Goal: Transaction & Acquisition: Purchase product/service

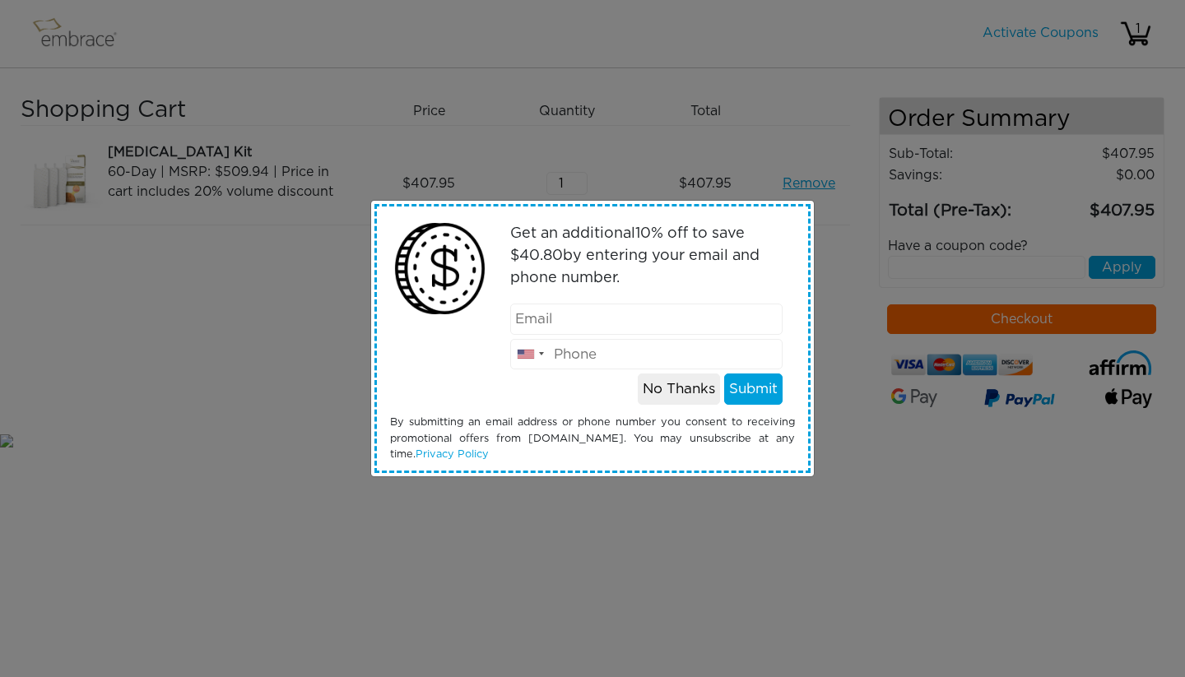
click at [662, 392] on button "No Thanks" at bounding box center [679, 389] width 82 height 31
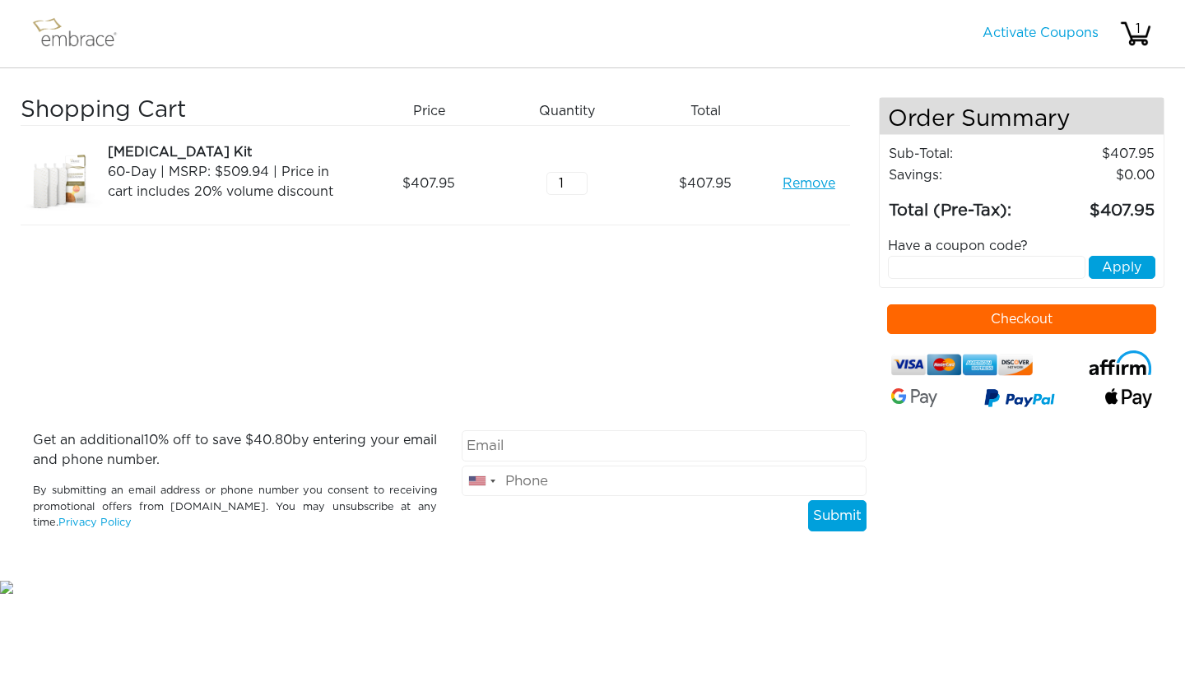
click at [93, 44] on img at bounding box center [82, 33] width 107 height 41
click at [59, 35] on img at bounding box center [82, 33] width 107 height 41
click at [1032, 26] on link "Activate Coupons" at bounding box center [1040, 32] width 116 height 13
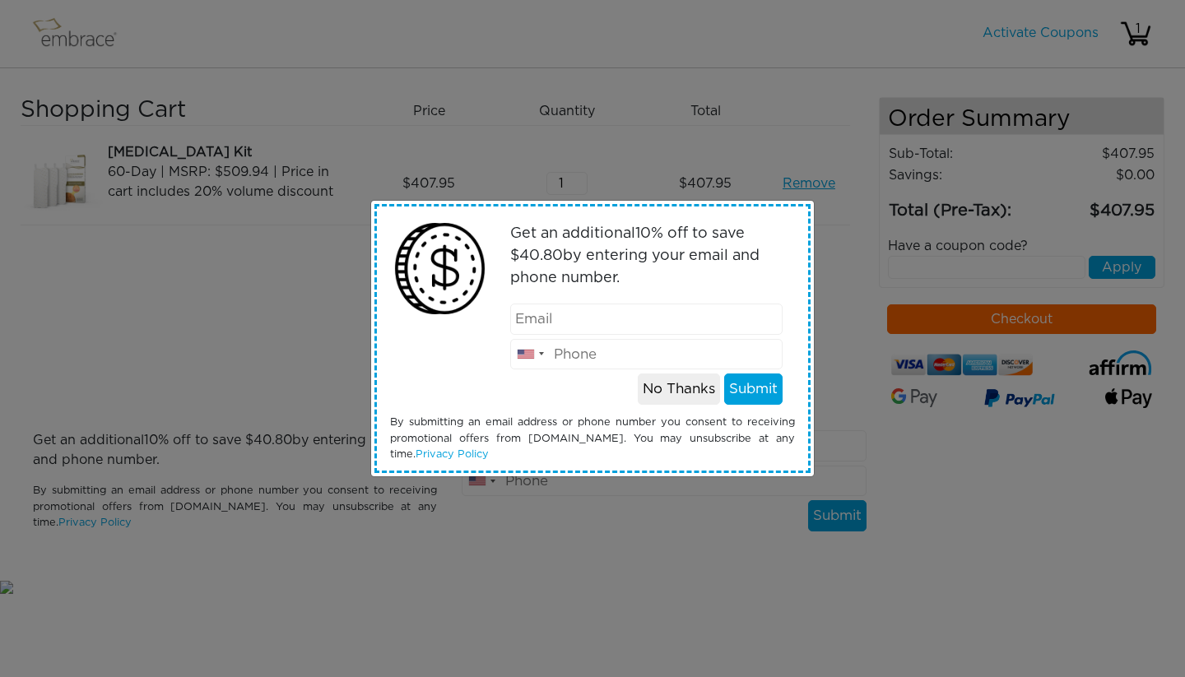
click at [676, 395] on button "No Thanks" at bounding box center [679, 389] width 82 height 31
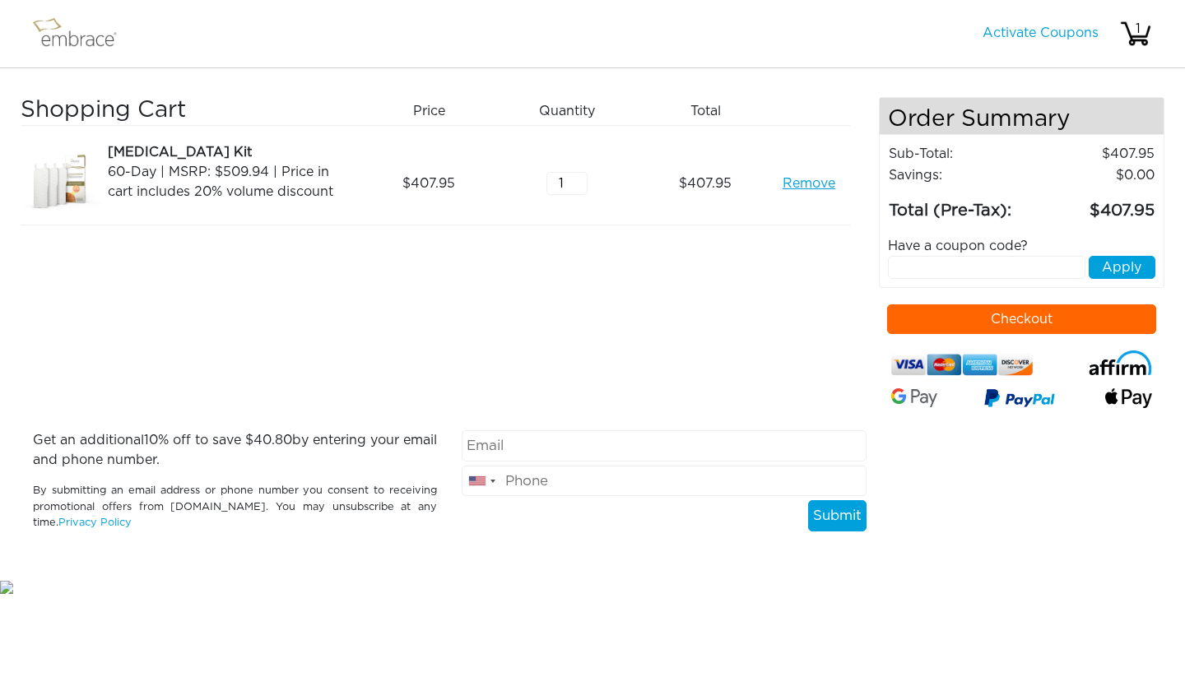
click at [966, 267] on input "text" at bounding box center [987, 267] width 198 height 23
paste input "TUCKORTREAT"
type input "TUCKORTREAT"
click at [1111, 263] on button "Apply" at bounding box center [1122, 267] width 67 height 23
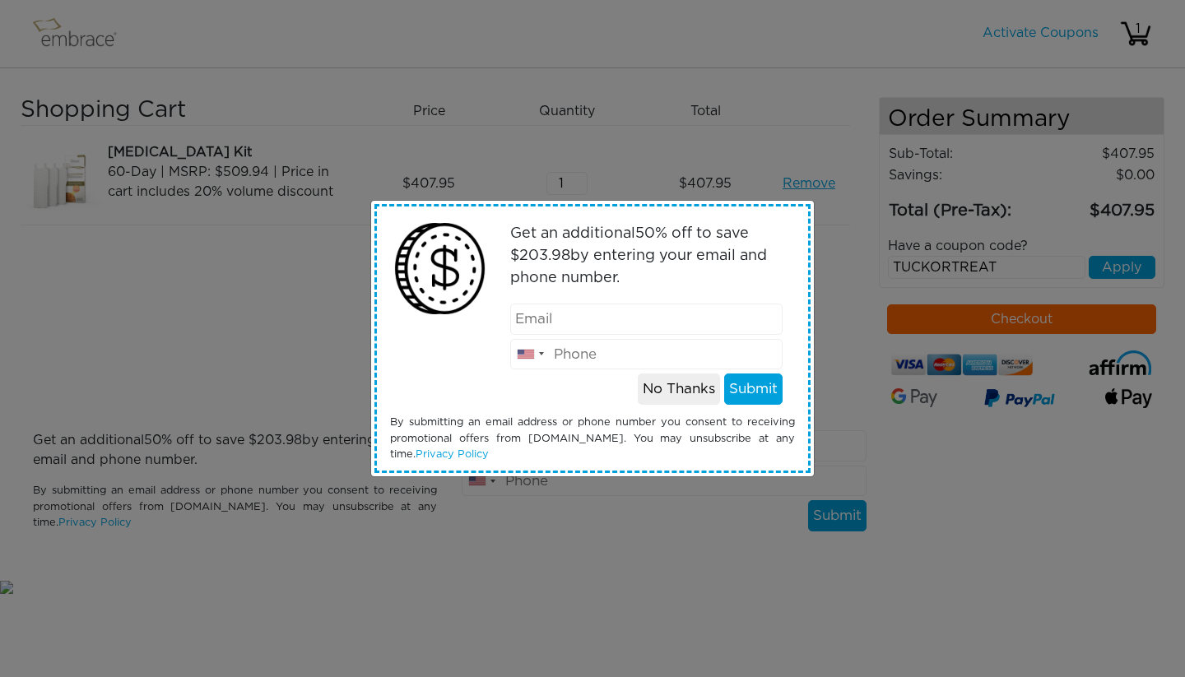
type input "[EMAIL_ADDRESS][DOMAIN_NAME]"
click at [755, 388] on button "Submit" at bounding box center [753, 389] width 58 height 31
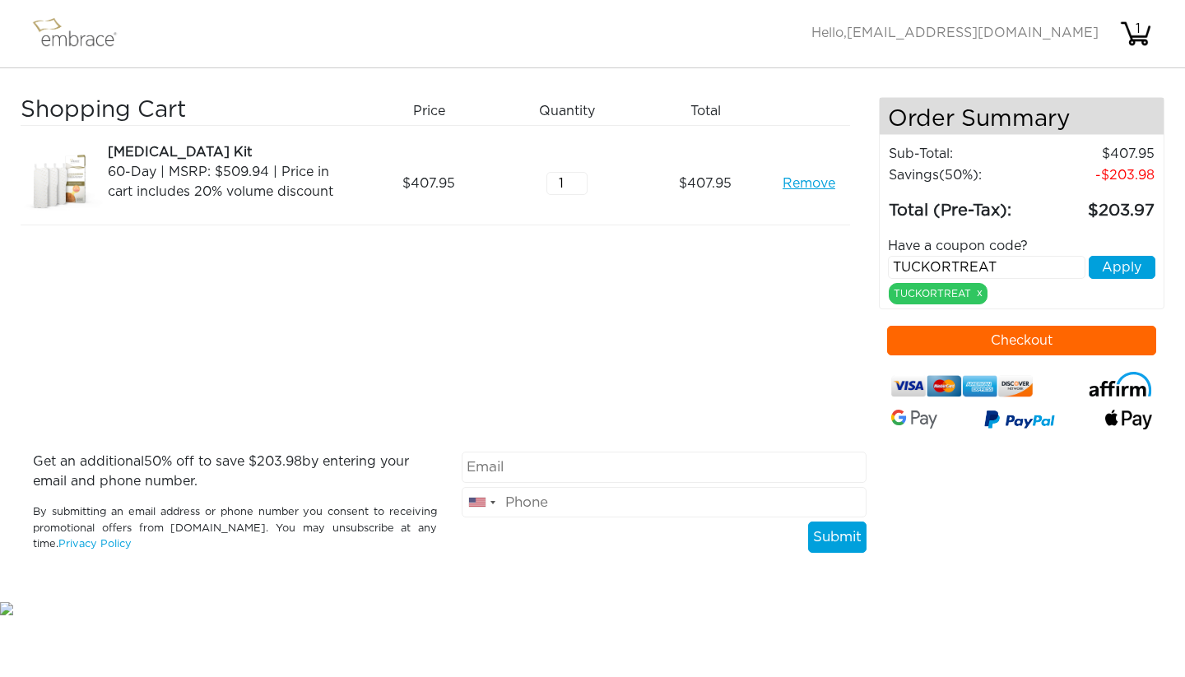
click at [987, 346] on button "Checkout" at bounding box center [1022, 341] width 270 height 30
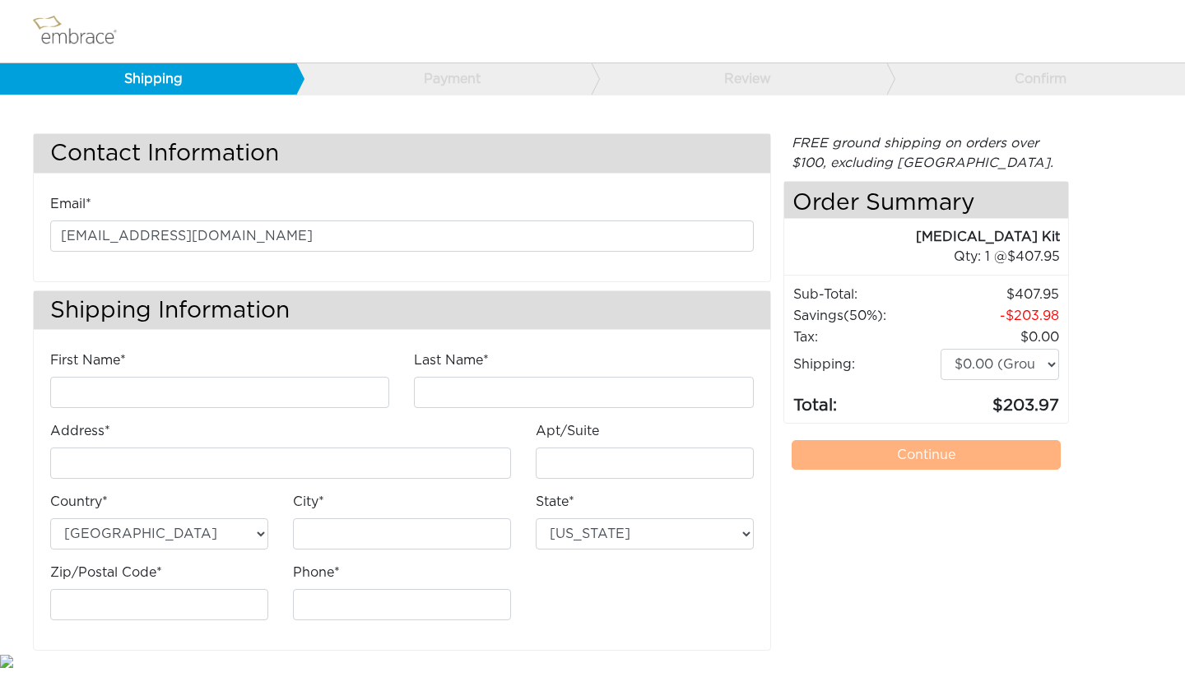
click at [1058, 147] on div "FREE ground shipping on orders over $100, excluding [GEOGRAPHIC_DATA]." at bounding box center [926, 152] width 286 height 39
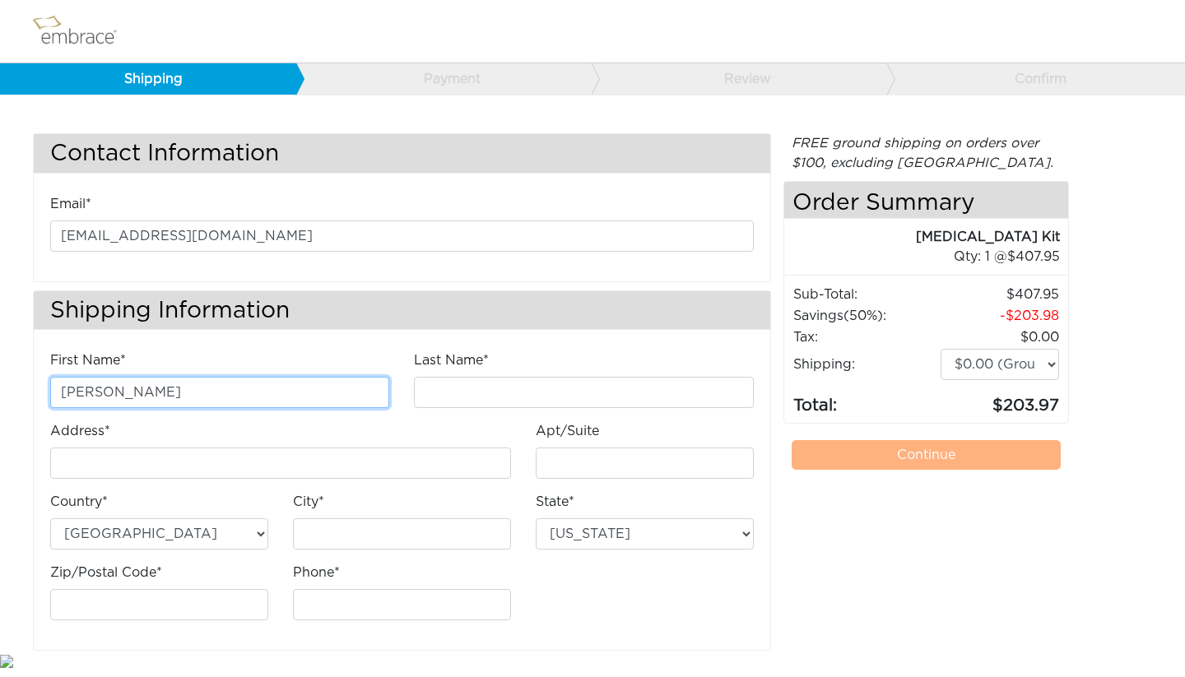
type input "Elizabeth"
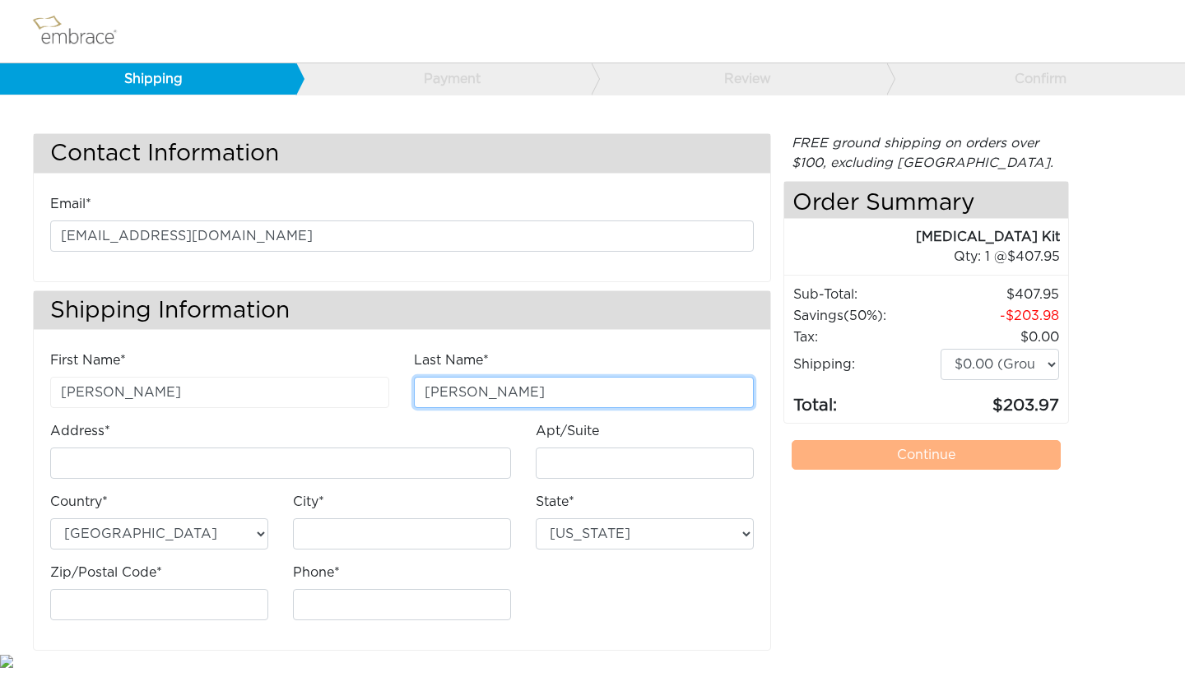
type input "Bialick"
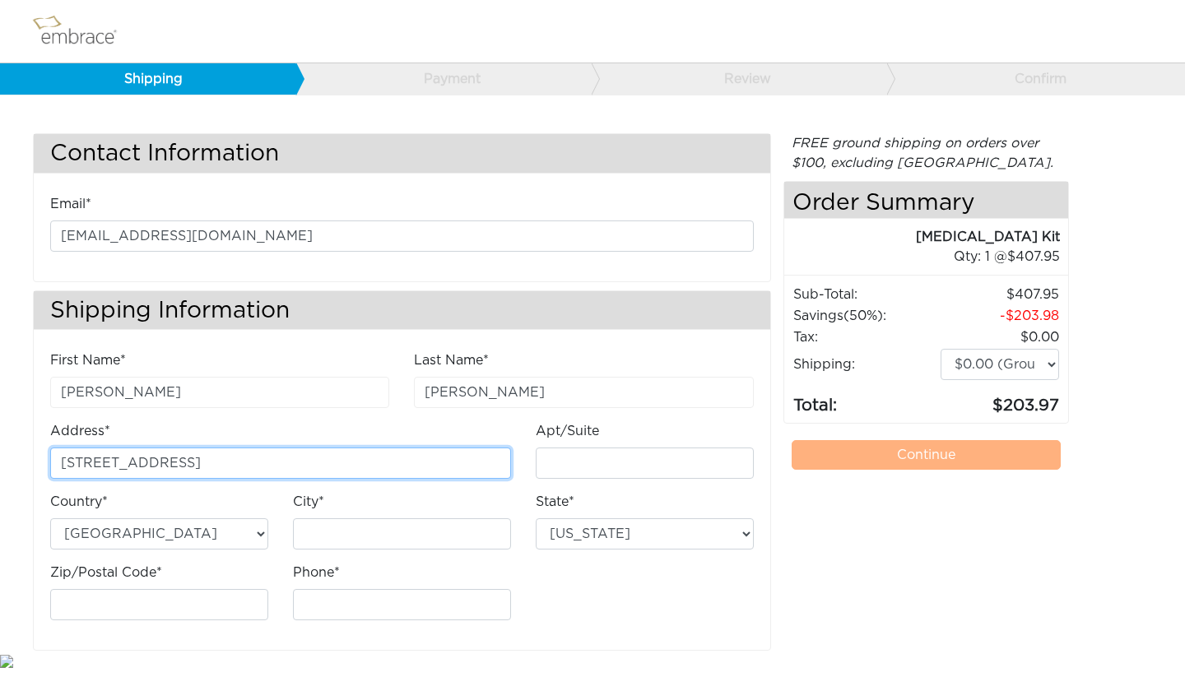
type input "17083 Pienza Dr."
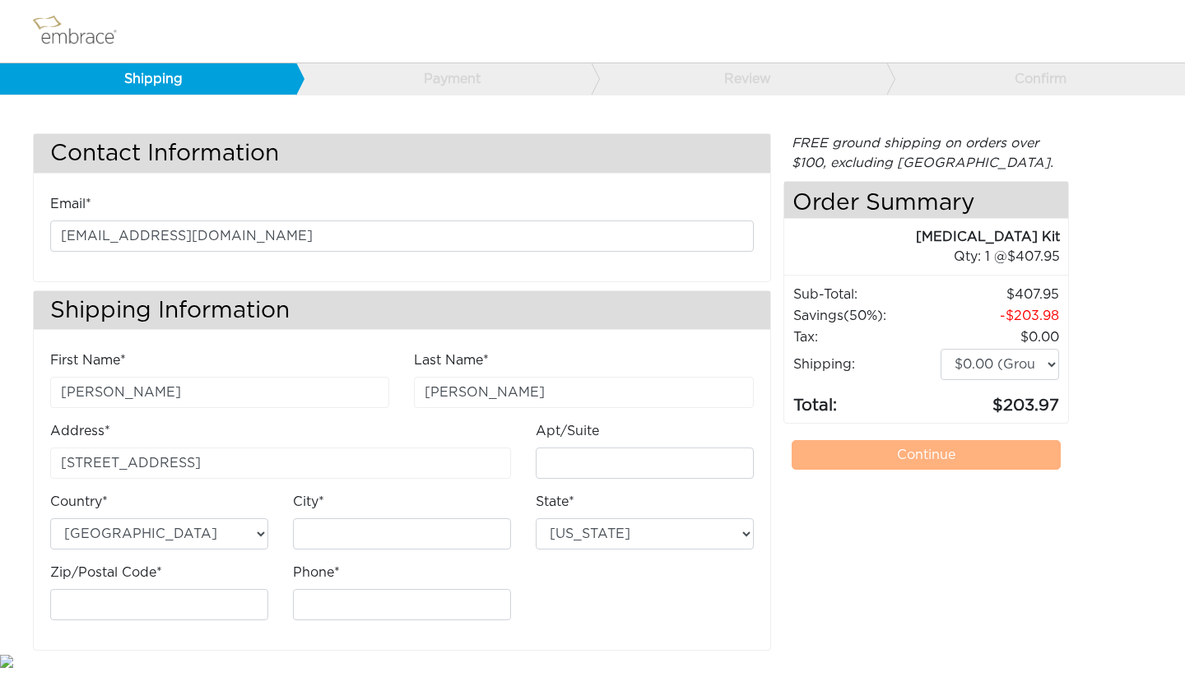
click at [67, 31] on img at bounding box center [82, 31] width 107 height 41
